Goal: Transaction & Acquisition: Complete application form

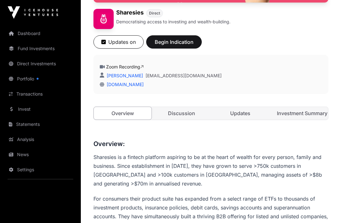
click at [185, 46] on button "Begin Indication" at bounding box center [174, 42] width 56 height 13
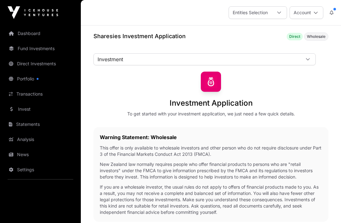
click at [307, 57] on div at bounding box center [307, 59] width 15 height 11
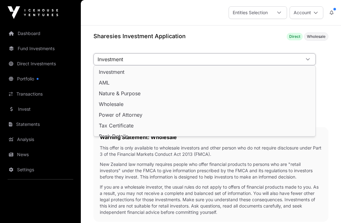
click at [325, 97] on div "Investment Application To get started with your investment application, we just…" at bounding box center [210, 94] width 235 height 45
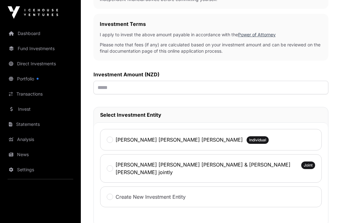
scroll to position [213, 0]
click at [293, 90] on input "text" at bounding box center [210, 88] width 235 height 14
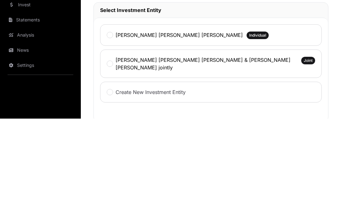
type input "******"
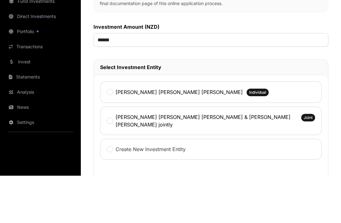
click at [299, 129] on div "[PERSON_NAME] [PERSON_NAME] [PERSON_NAME] Individual" at bounding box center [211, 139] width 222 height 21
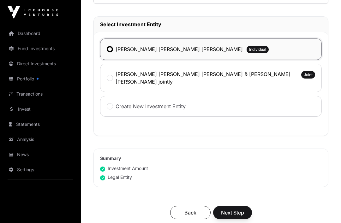
scroll to position [304, 0]
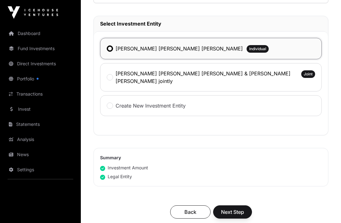
click at [292, 81] on div "[PERSON_NAME] [PERSON_NAME] [PERSON_NAME] & [PERSON_NAME] [PERSON_NAME] jointly…" at bounding box center [211, 77] width 222 height 28
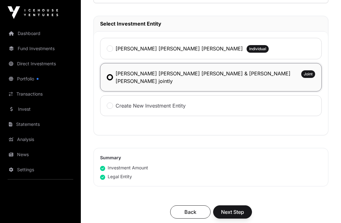
click at [239, 209] on span "Next Step" at bounding box center [232, 212] width 23 height 8
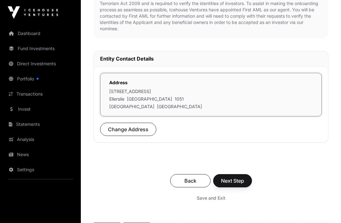
scroll to position [186, 0]
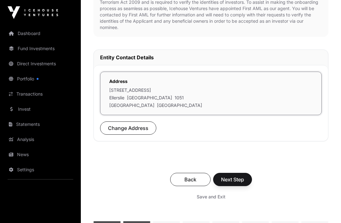
click at [245, 173] on button "Next Step" at bounding box center [232, 179] width 39 height 13
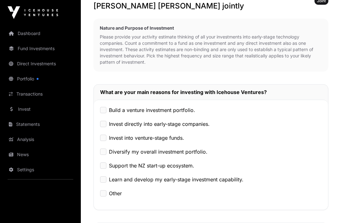
scroll to position [139, 0]
click at [176, 134] on label "Invest into venture-stage funds." at bounding box center [146, 138] width 75 height 8
click at [185, 107] on label "Build a venture investment portfolio." at bounding box center [152, 111] width 86 height 8
click at [197, 148] on label "Diversify my overall investment portfolio." at bounding box center [158, 152] width 98 height 8
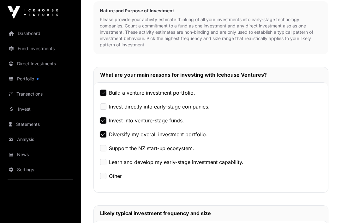
scroll to position [169, 0]
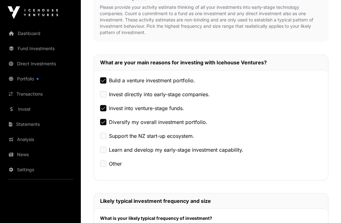
click at [187, 134] on div "Build a venture investment portfolio. Invest directly into early-stage companie…" at bounding box center [211, 125] width 234 height 110
click at [189, 132] on label "Support the NZ start-up ecosystem." at bounding box center [151, 136] width 85 height 8
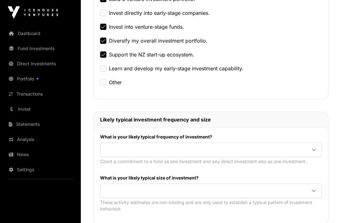
scroll to position [251, 0]
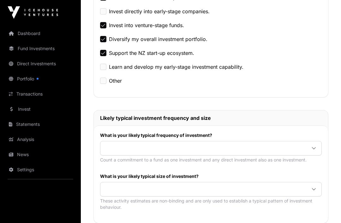
click at [281, 143] on span at bounding box center [203, 148] width 206 height 11
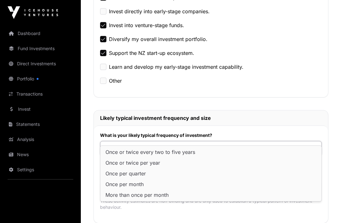
click at [212, 174] on li "Once per quarter" at bounding box center [211, 174] width 218 height 10
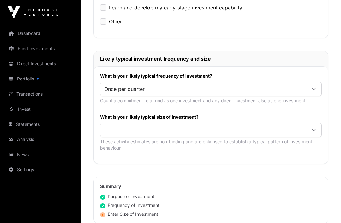
click at [239, 125] on span at bounding box center [203, 130] width 206 height 11
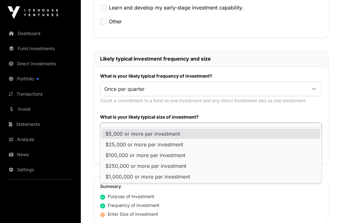
click at [225, 135] on li "$5,000 or more per investment" at bounding box center [211, 134] width 218 height 10
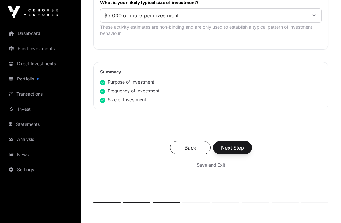
scroll to position [426, 0]
click at [240, 144] on span "Next Step" at bounding box center [232, 148] width 23 height 8
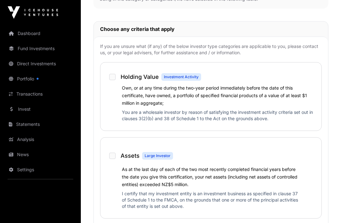
click at [259, 86] on label "Own, or at any time during the two-year period immediately before the date of t…" at bounding box center [214, 96] width 185 height 21
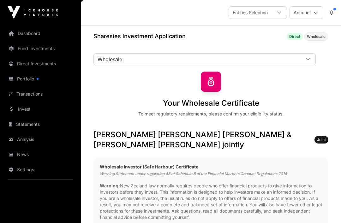
click at [289, 62] on span "Wholesale" at bounding box center [197, 59] width 206 height 11
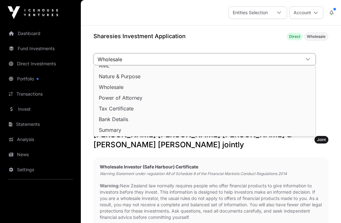
scroll to position [17, 0]
click at [235, 183] on p "Warning: New Zealand law normally requires people who offer financial products …" at bounding box center [211, 202] width 222 height 38
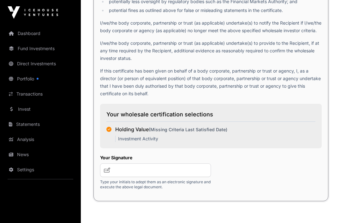
scroll to position [1139, 0]
click at [262, 143] on div "Your wholesale certification selections Holding Value (Missing Criteria Last Sa…" at bounding box center [211, 126] width 222 height 45
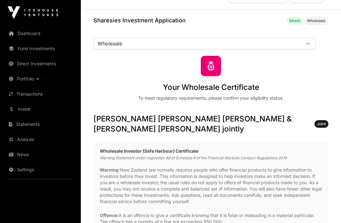
scroll to position [0, 0]
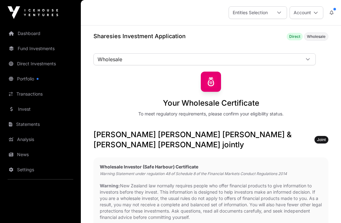
click at [291, 61] on span "Wholesale" at bounding box center [197, 59] width 206 height 11
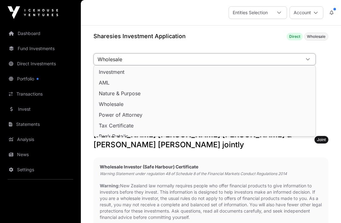
click at [290, 73] on li "Investment" at bounding box center [204, 72] width 219 height 10
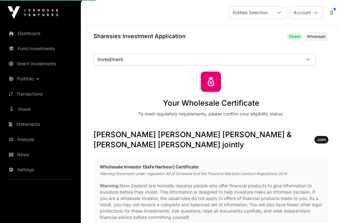
scroll to position [5, 0]
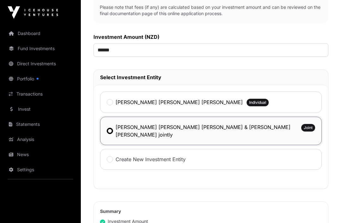
click at [288, 103] on div "[PERSON_NAME] [PERSON_NAME] [PERSON_NAME] Individual" at bounding box center [211, 102] width 222 height 21
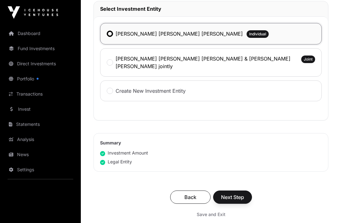
scroll to position [319, 0]
click at [239, 194] on span "Next Step" at bounding box center [232, 198] width 23 height 8
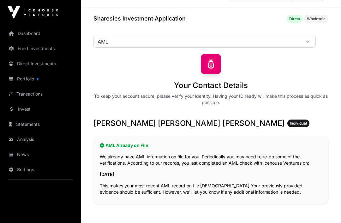
scroll to position [18, 0]
click at [304, 45] on div at bounding box center [307, 41] width 15 height 11
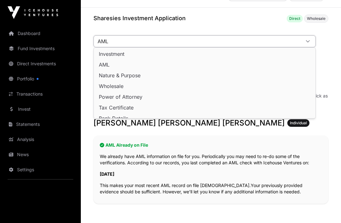
click at [328, 66] on div "Sharesies Investment Application Direct Wholesale AML Investment AML Nature & P…" at bounding box center [211, 166] width 260 height 304
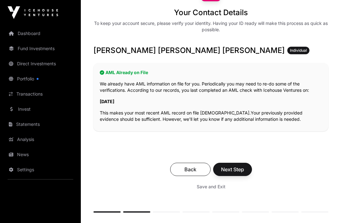
scroll to position [101, 0]
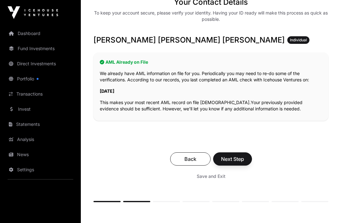
click at [240, 162] on span "Next Step" at bounding box center [232, 159] width 23 height 8
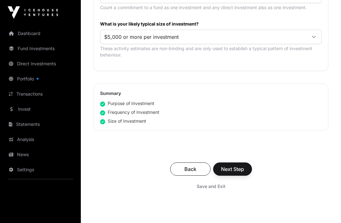
click at [239, 172] on span "Next Step" at bounding box center [232, 170] width 23 height 8
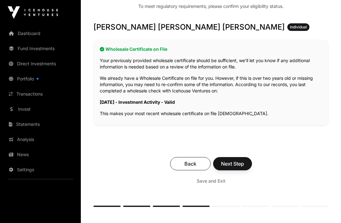
scroll to position [108, 0]
click at [237, 165] on span "Next Step" at bounding box center [232, 164] width 23 height 8
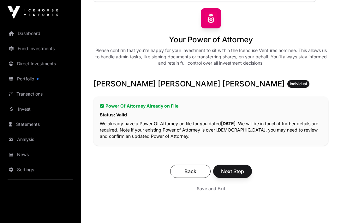
scroll to position [63, 0]
click at [240, 173] on span "Next Step" at bounding box center [232, 172] width 23 height 8
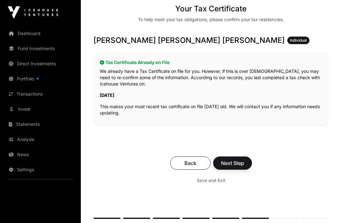
scroll to position [94, 0]
click at [242, 164] on span "Next Step" at bounding box center [232, 163] width 23 height 8
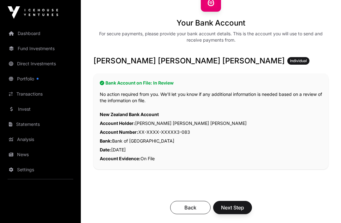
scroll to position [80, 0]
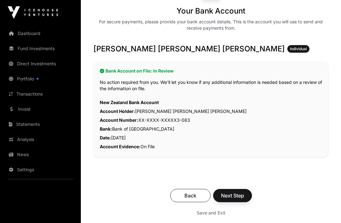
click at [238, 195] on span "Next Step" at bounding box center [232, 196] width 23 height 8
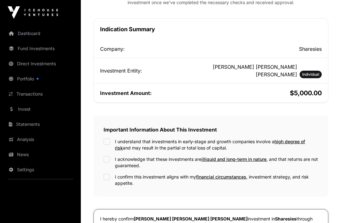
click at [242, 139] on label "I understand that investments in early-stage and growth companies involve a hig…" at bounding box center [216, 145] width 203 height 13
click at [303, 156] on label "I acknowledge that these investments are illiquid and long-term in nature , and…" at bounding box center [216, 162] width 203 height 13
click at [291, 174] on label "I confirm this investment aligns with my financial circumstances , investment s…" at bounding box center [216, 180] width 203 height 13
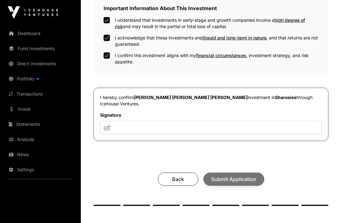
scroll to position [240, 0]
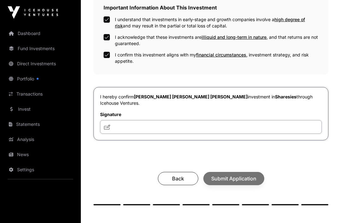
click at [281, 121] on input "text" at bounding box center [211, 128] width 222 height 14
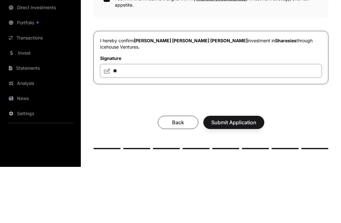
type input "**"
click at [251, 175] on span "Submit Application" at bounding box center [233, 179] width 45 height 8
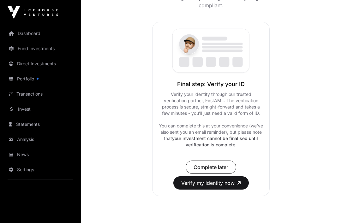
scroll to position [96, 0]
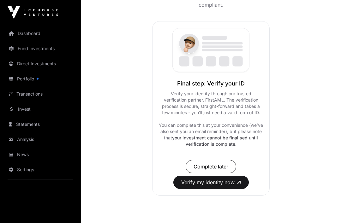
click at [236, 184] on button "Verify my identity now" at bounding box center [210, 182] width 75 height 13
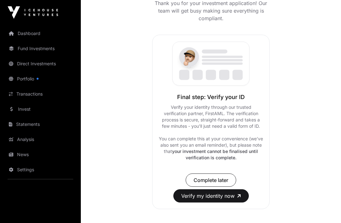
scroll to position [0, 0]
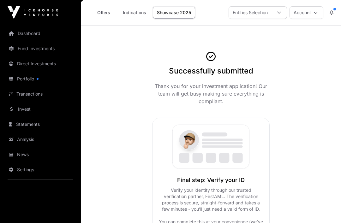
click at [48, 37] on link "Dashboard" at bounding box center [40, 34] width 71 height 14
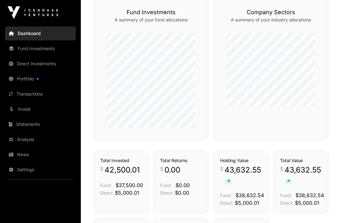
scroll to position [333, 0]
click at [56, 51] on link "Fund Investments" at bounding box center [40, 49] width 71 height 14
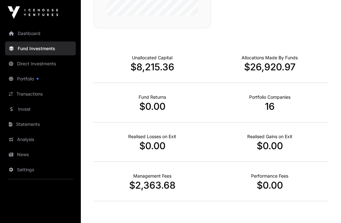
scroll to position [398, 0]
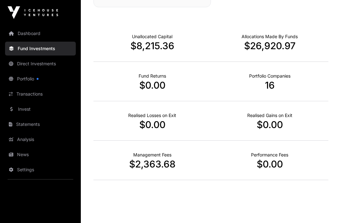
click at [55, 79] on link "Portfolio" at bounding box center [40, 79] width 71 height 14
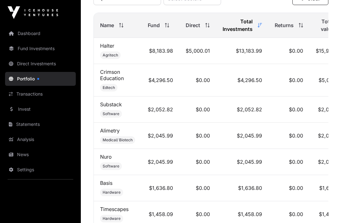
scroll to position [275, 0]
